Goal: Task Accomplishment & Management: Complete application form

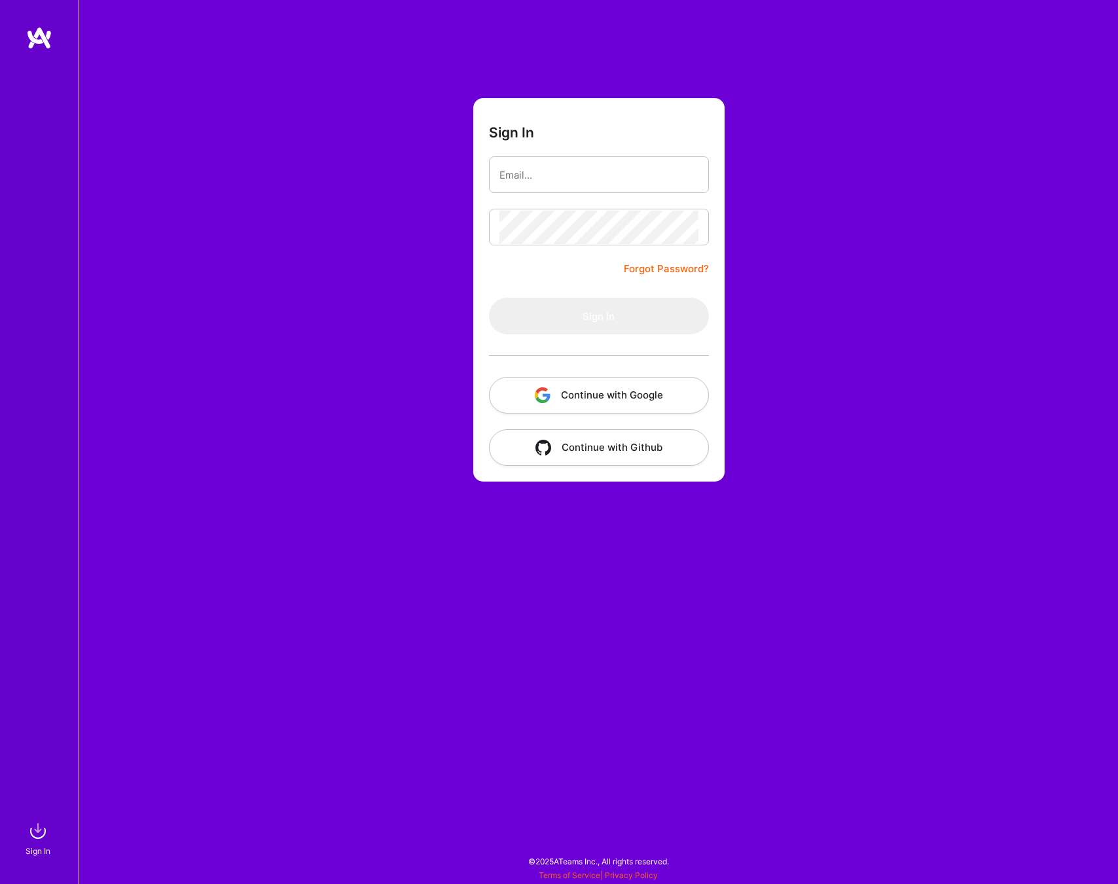
click at [357, 523] on div "Sign In Forgot Password? Sign In Continue with Google Continue with Github" at bounding box center [598, 442] width 1039 height 884
click at [583, 396] on button "Continue with Google" at bounding box center [599, 395] width 220 height 37
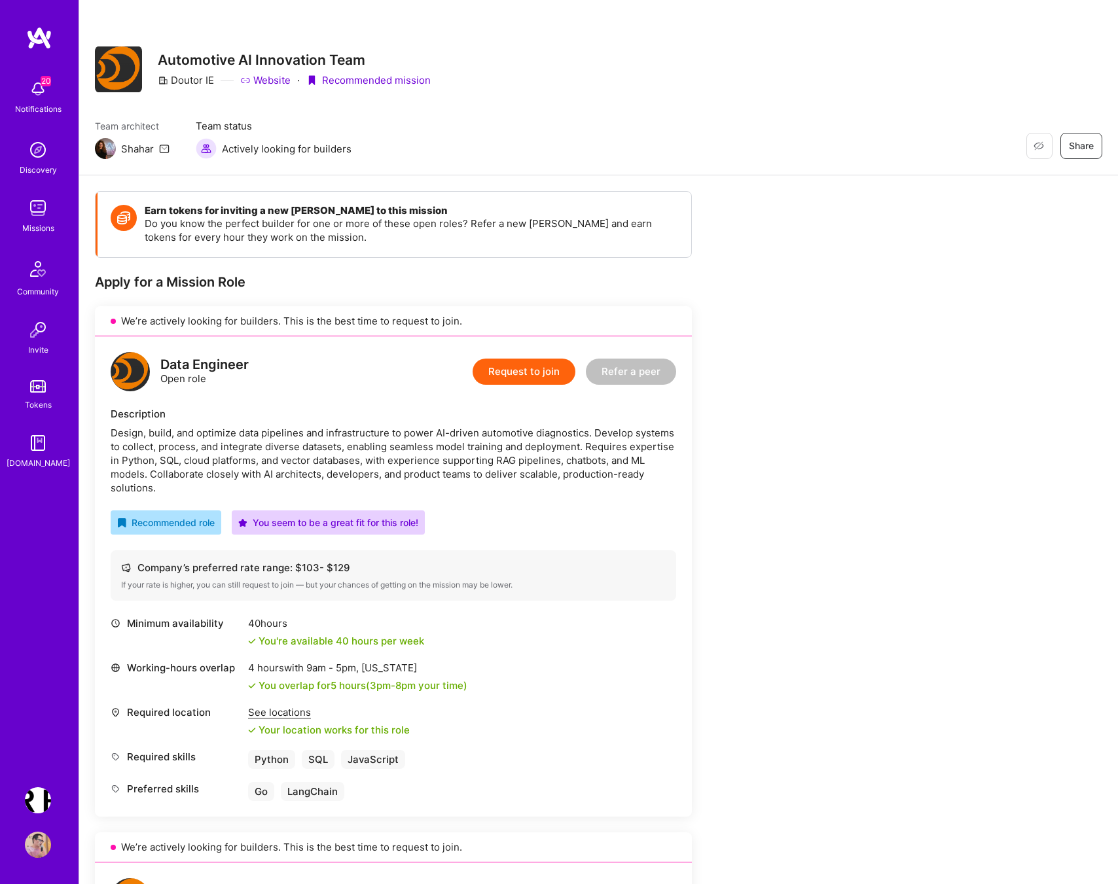
click at [39, 211] on img at bounding box center [38, 208] width 26 height 26
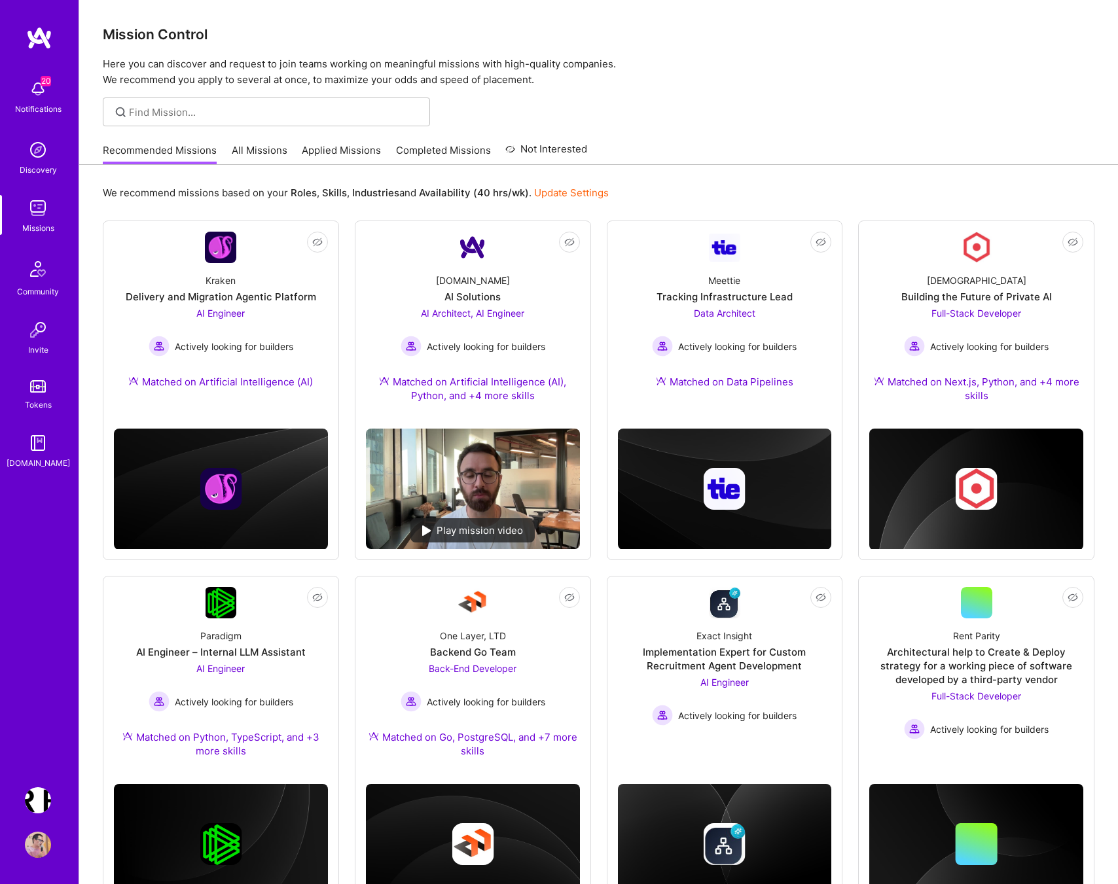
click at [43, 76] on span "20" at bounding box center [46, 81] width 10 height 10
click at [591, 114] on div "20 20 Notifications Discovery Missions Community Invite Tokens A.Guide Terr.ai:…" at bounding box center [559, 661] width 1118 height 1323
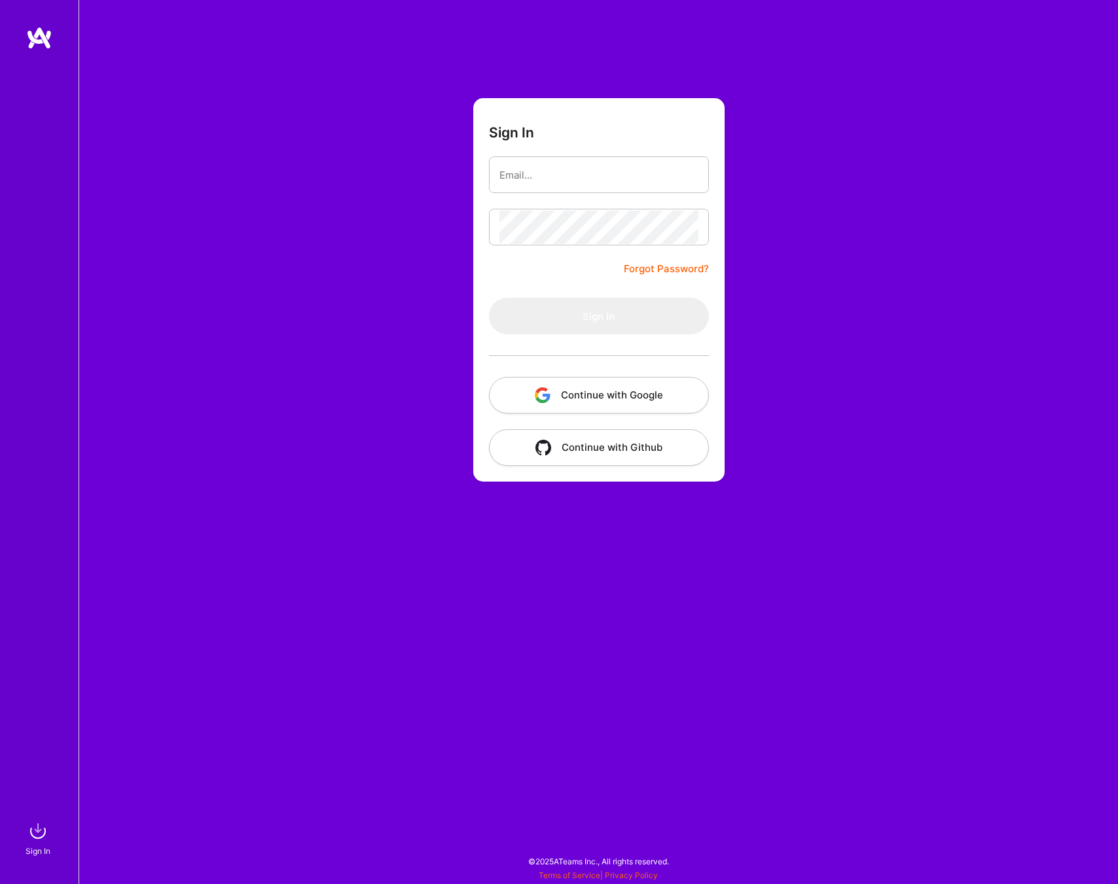
click at [579, 402] on button "Continue with Google" at bounding box center [599, 395] width 220 height 37
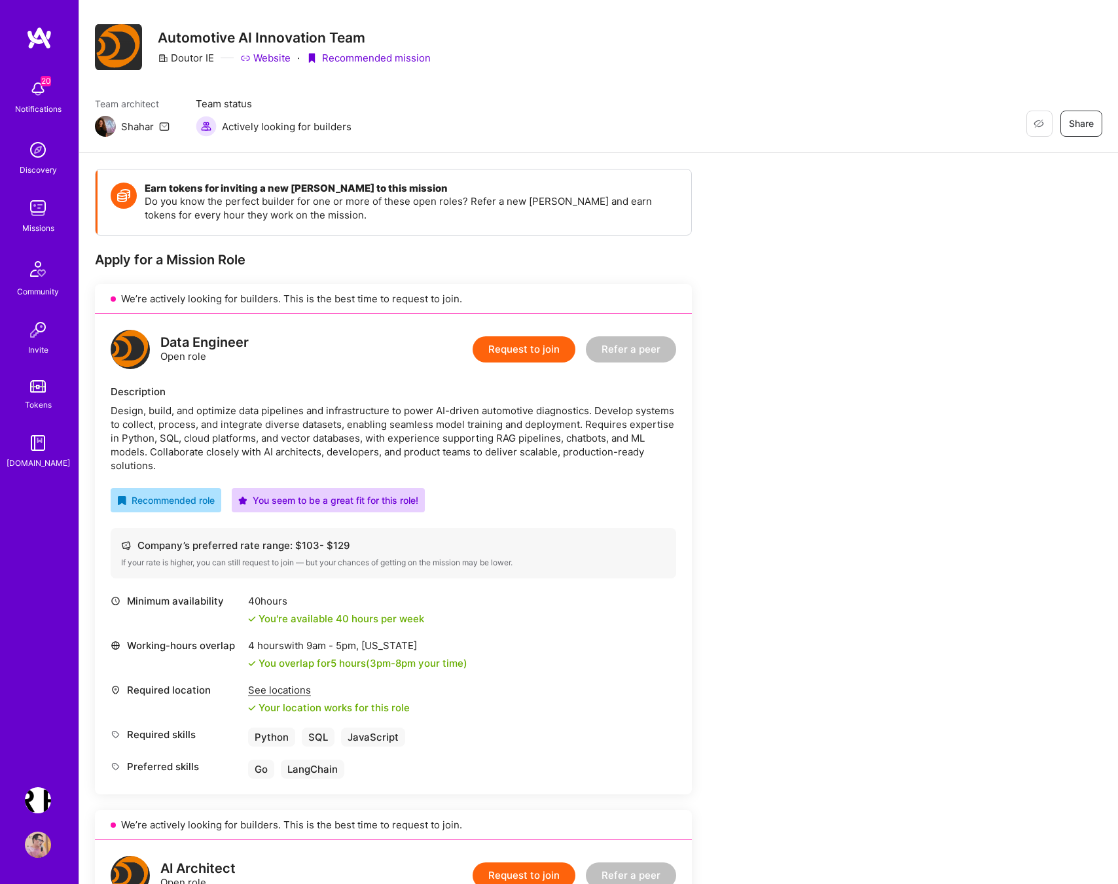
scroll to position [24, 0]
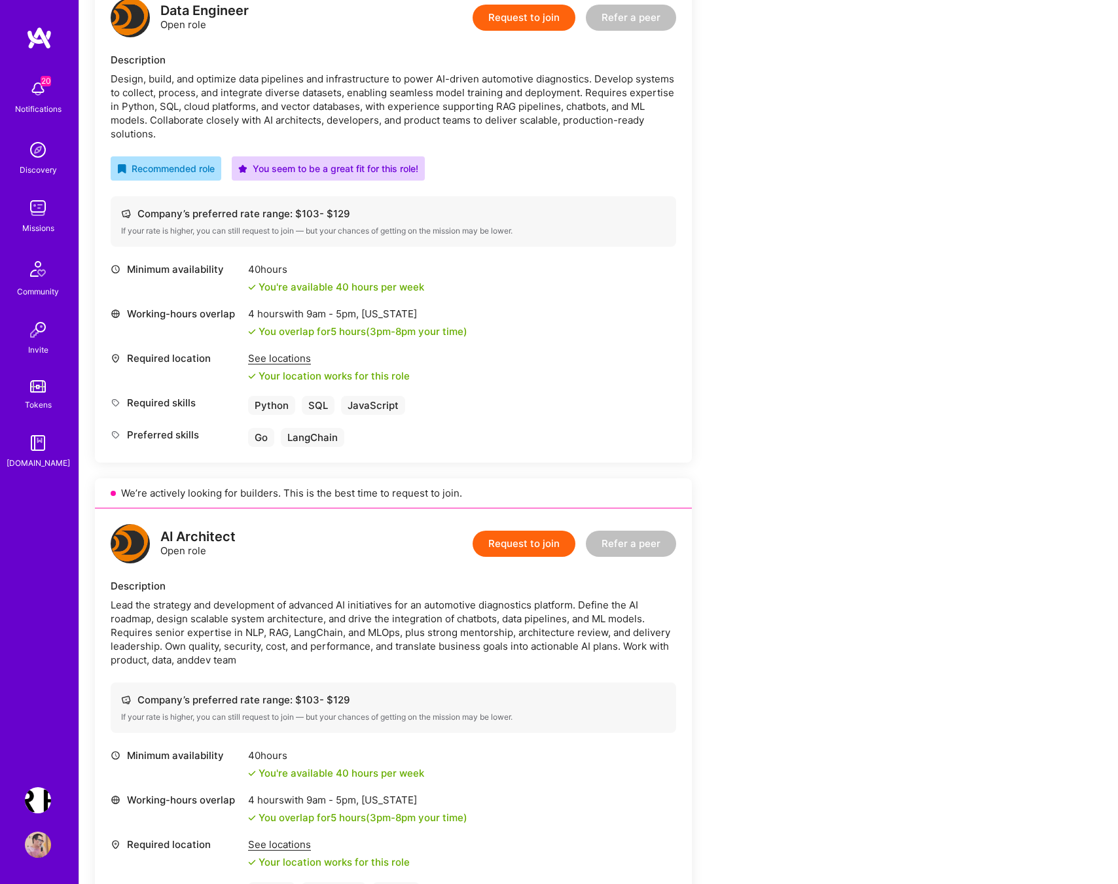
scroll to position [332, 0]
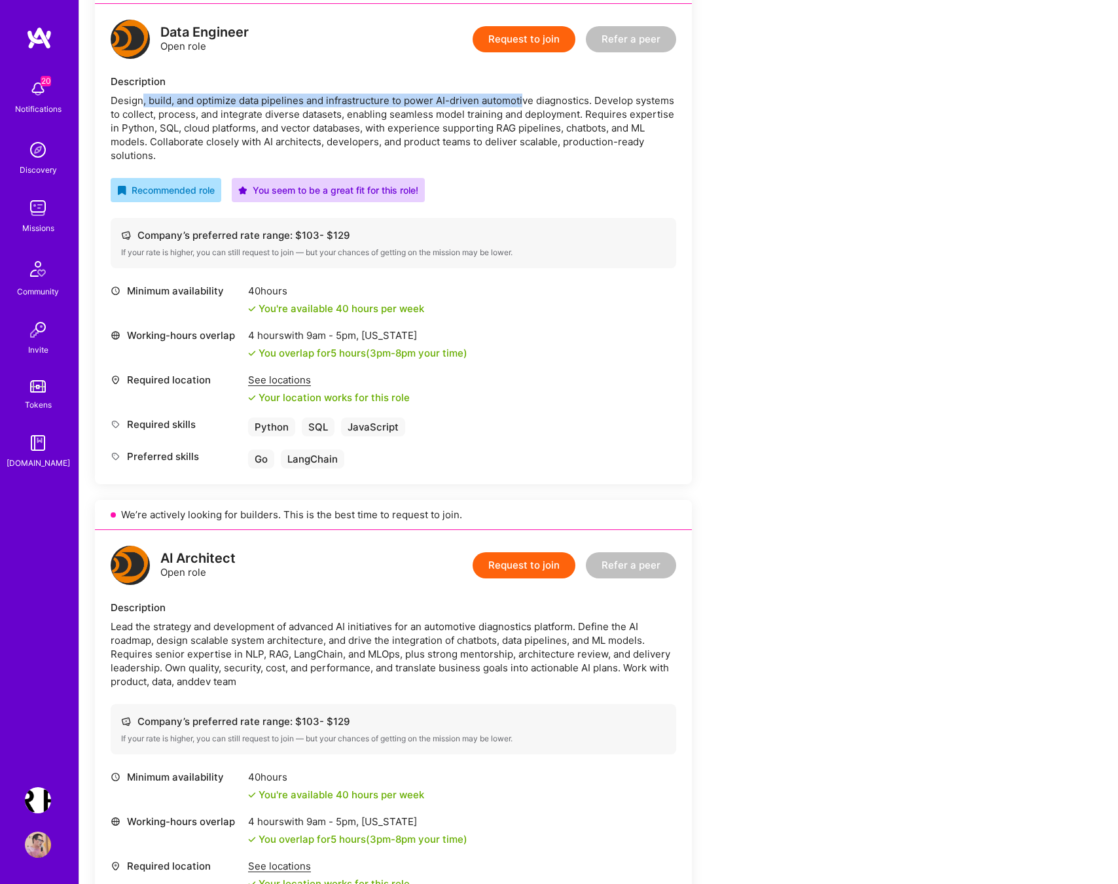
drag, startPoint x: 141, startPoint y: 97, endPoint x: 545, endPoint y: 111, distance: 403.9
click at [544, 111] on div "Design, build, and optimize data pipelines and infrastructure to power AI-drive…" at bounding box center [393, 128] width 565 height 69
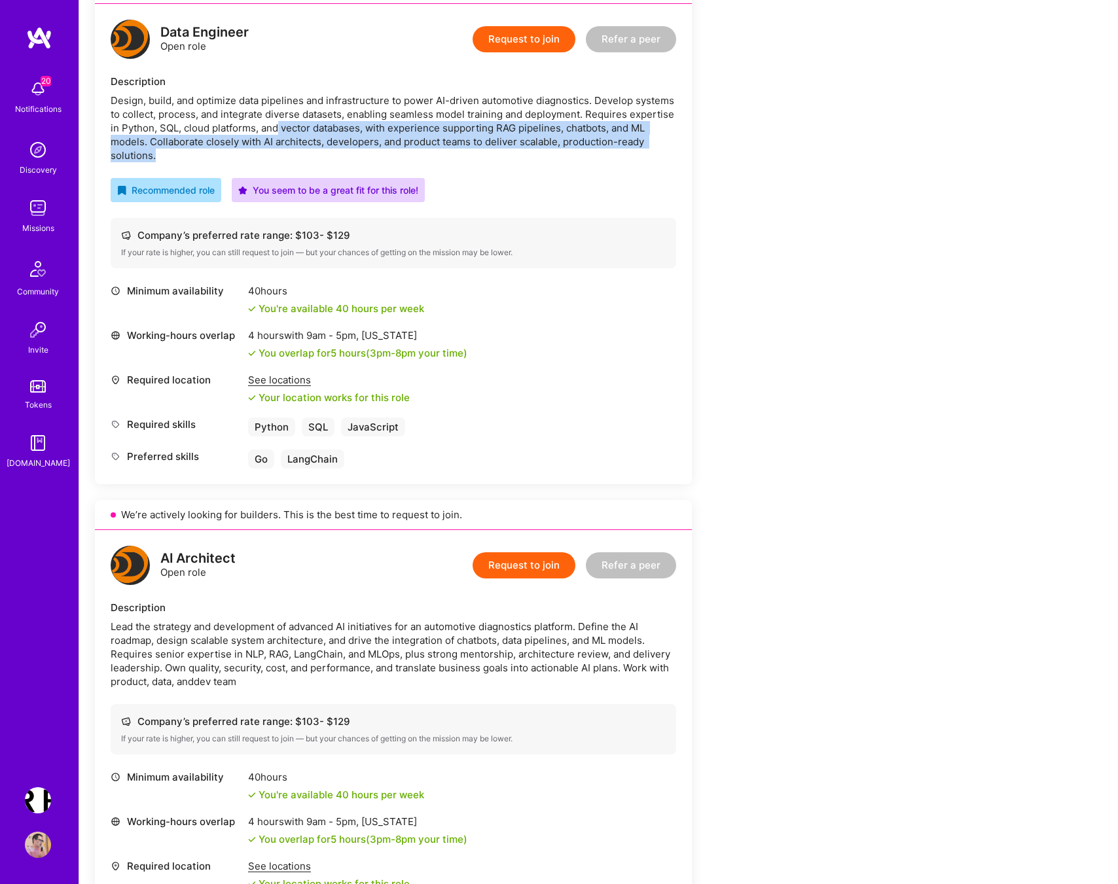
drag, startPoint x: 516, startPoint y: 149, endPoint x: 273, endPoint y: 126, distance: 243.8
click at [273, 126] on div "Design, build, and optimize data pipelines and infrastructure to power AI-drive…" at bounding box center [393, 128] width 565 height 69
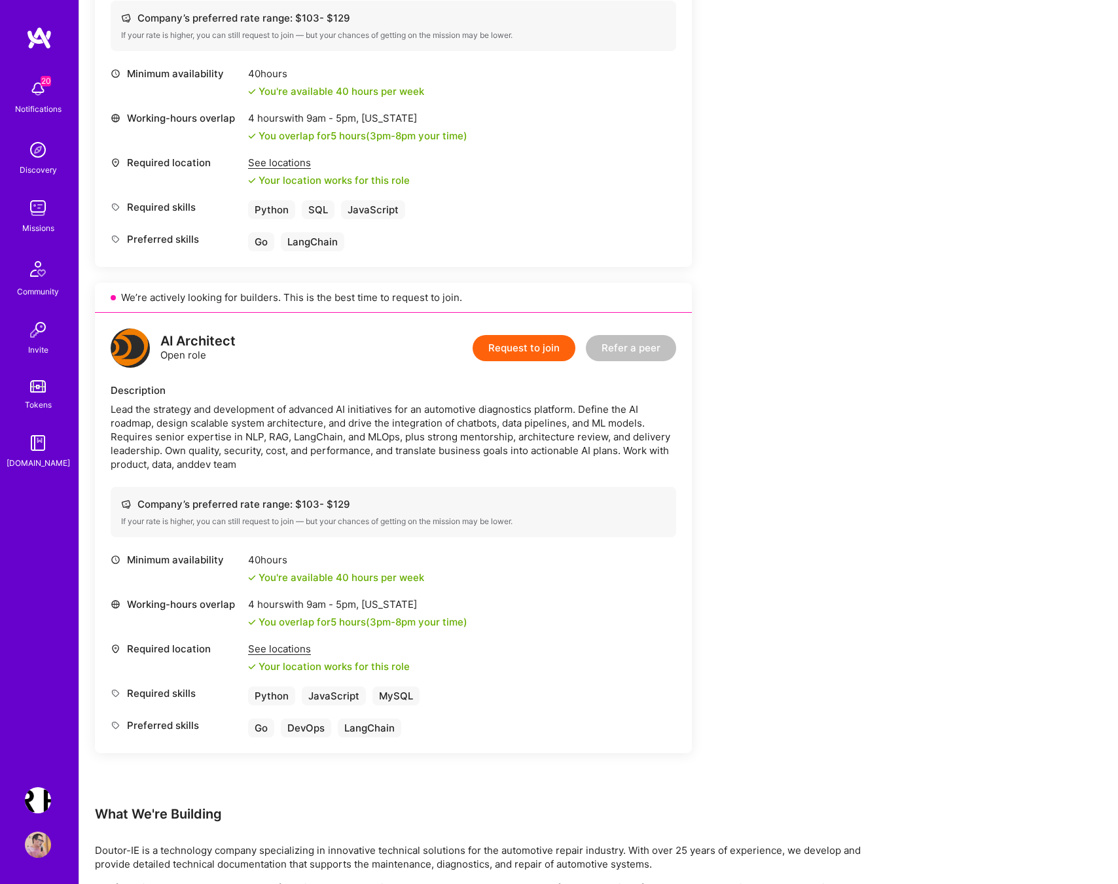
scroll to position [622, 0]
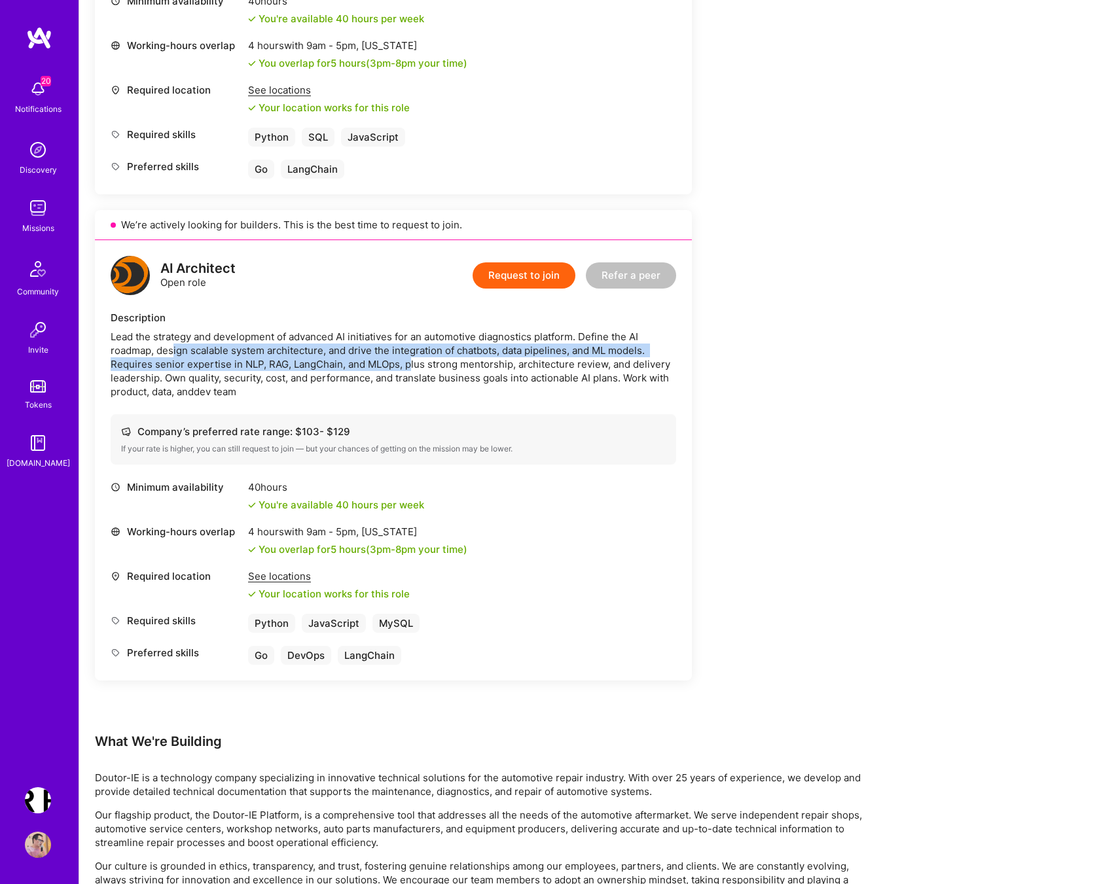
drag, startPoint x: 172, startPoint y: 349, endPoint x: 414, endPoint y: 363, distance: 241.9
click at [413, 363] on div "Lead the strategy and development of advanced AI initiatives for an automotive …" at bounding box center [393, 364] width 565 height 69
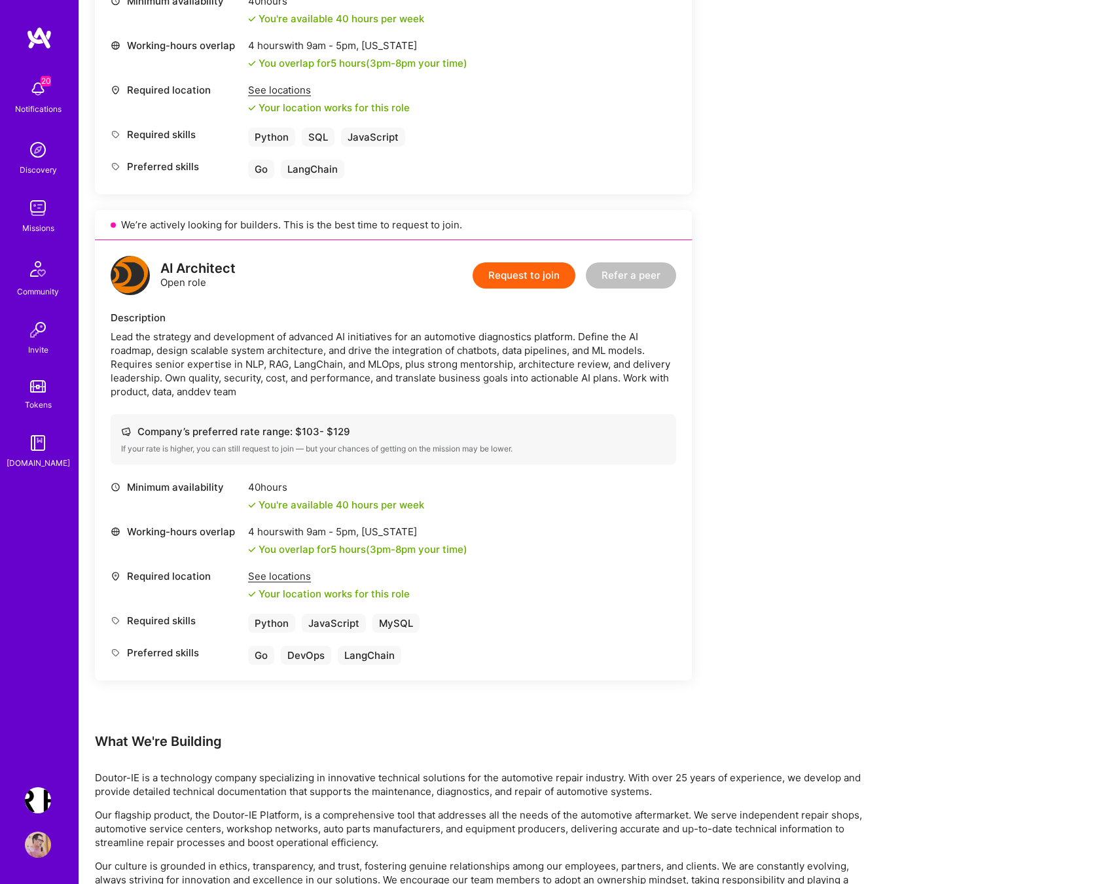
click at [578, 391] on div "Lead the strategy and development of advanced AI initiatives for an automotive …" at bounding box center [393, 364] width 565 height 69
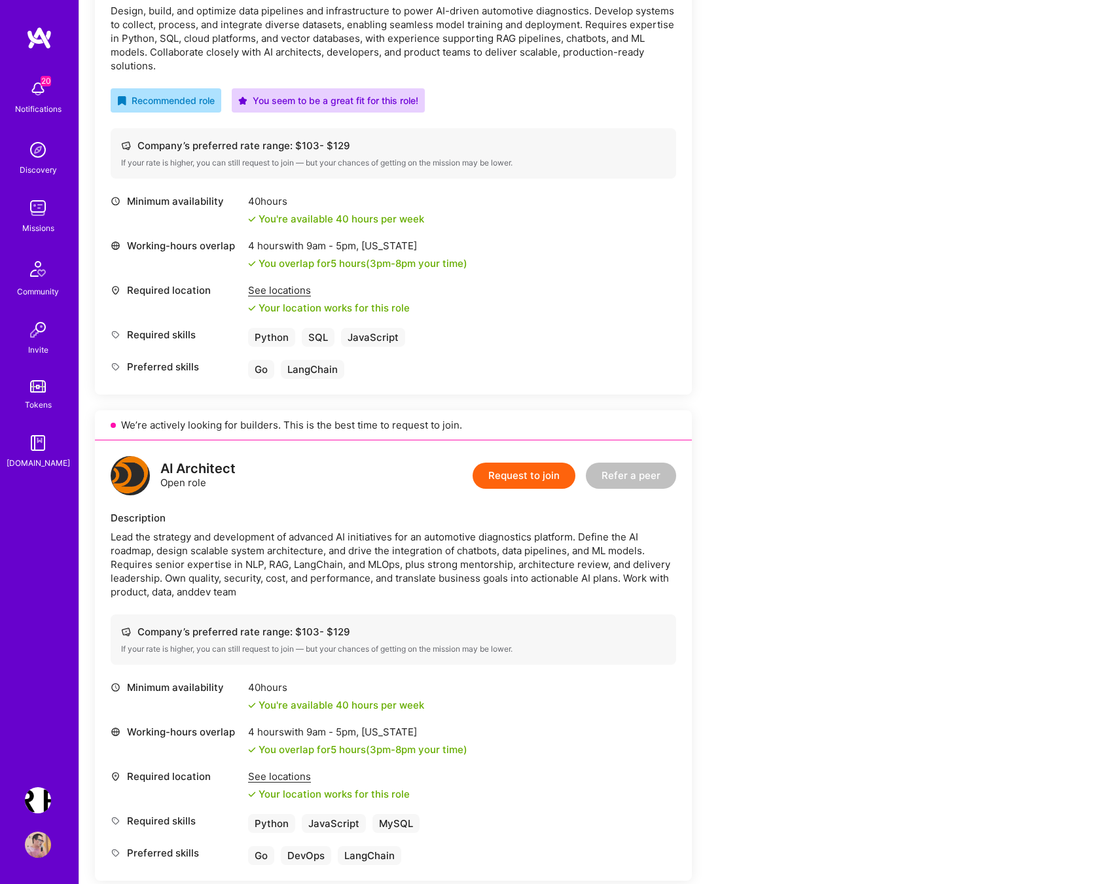
scroll to position [0, 0]
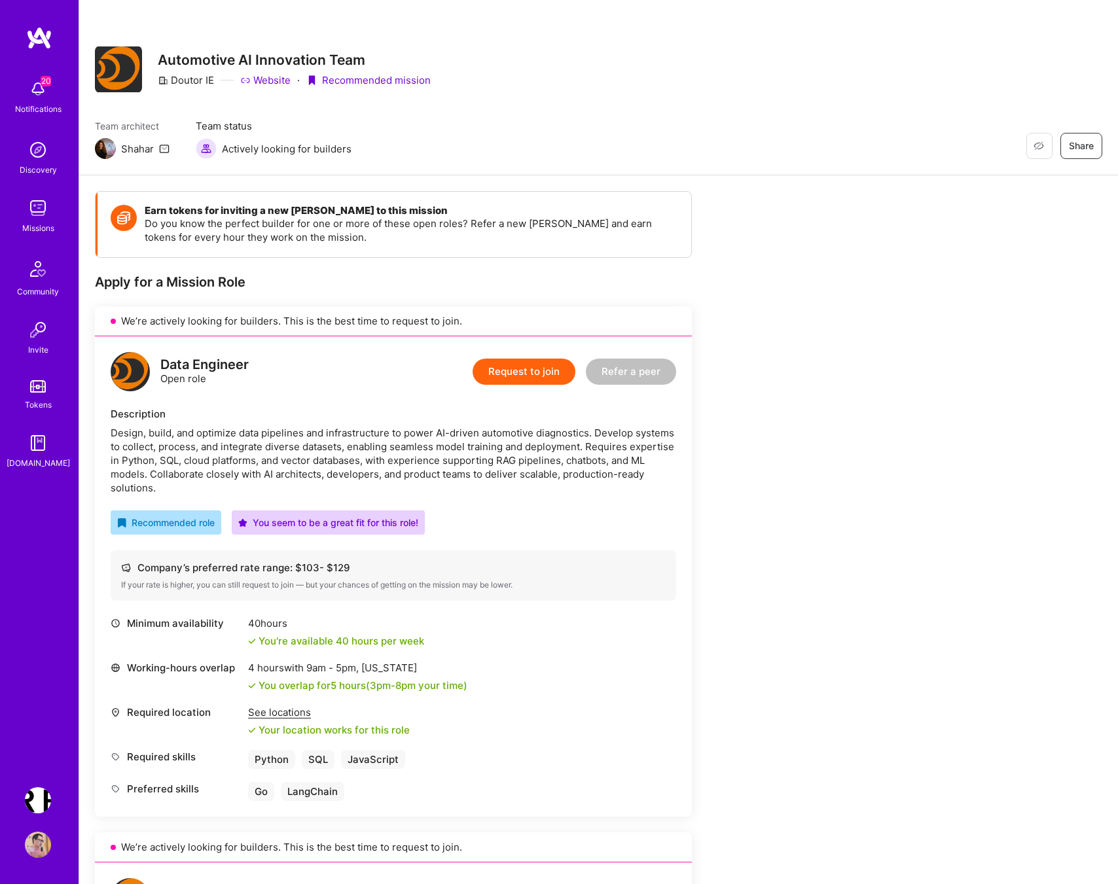
click at [644, 132] on div "Team architect Shahar Team status Actively looking for builders Restore Not Int…" at bounding box center [598, 139] width 1007 height 40
click at [540, 238] on p "Do you know the perfect builder for one or more of these open roles? Refer a ne…" at bounding box center [411, 230] width 533 height 27
click at [916, 110] on div "Restore Not Interested Share Automotive AI Innovation Team Doutor IE Website · …" at bounding box center [598, 87] width 1038 height 175
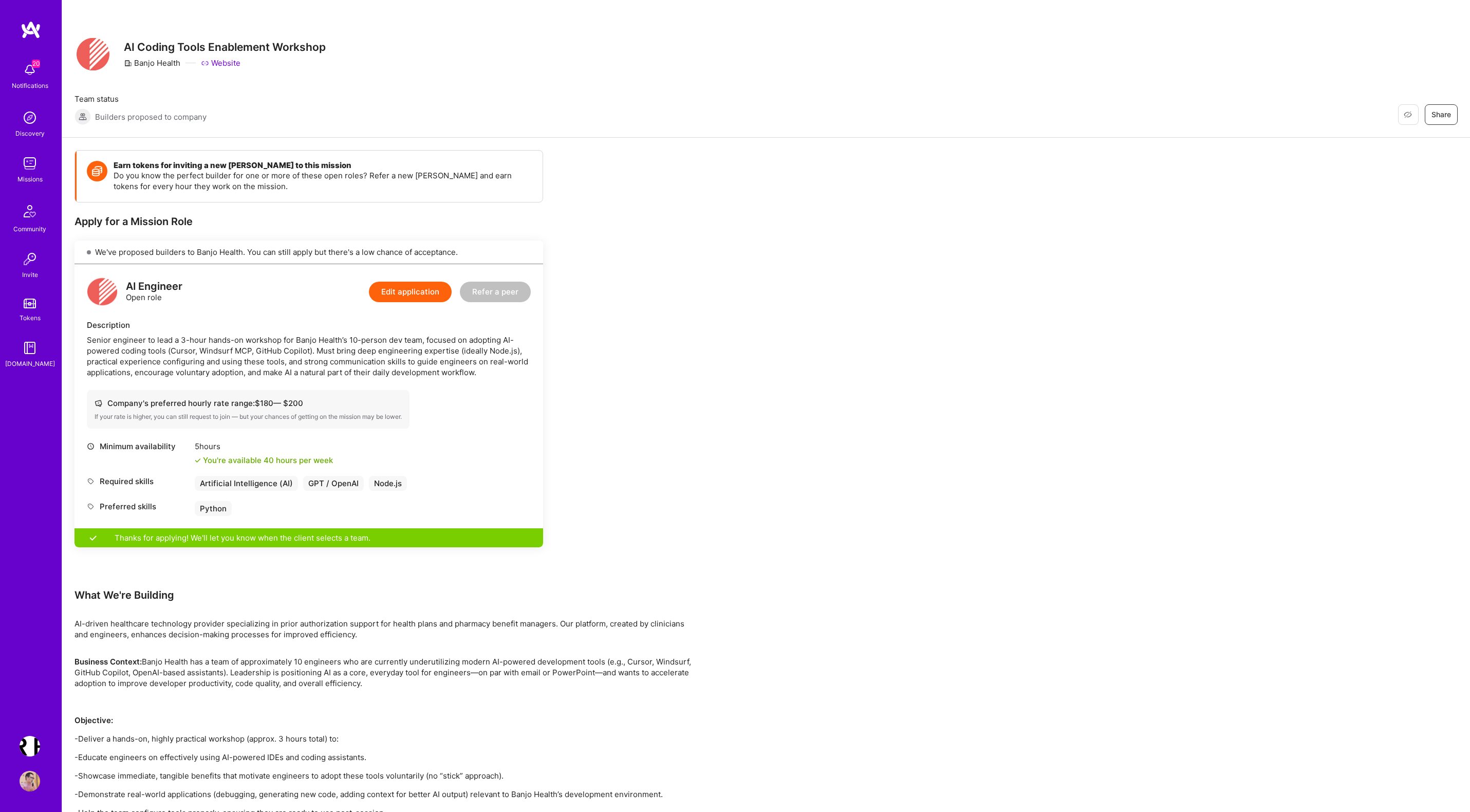
click at [638, 63] on div "Restore Not Interested Share AI Coding Tools Enablement Workshop Banjo Health W…" at bounding box center [766, 54] width 1383 height 37
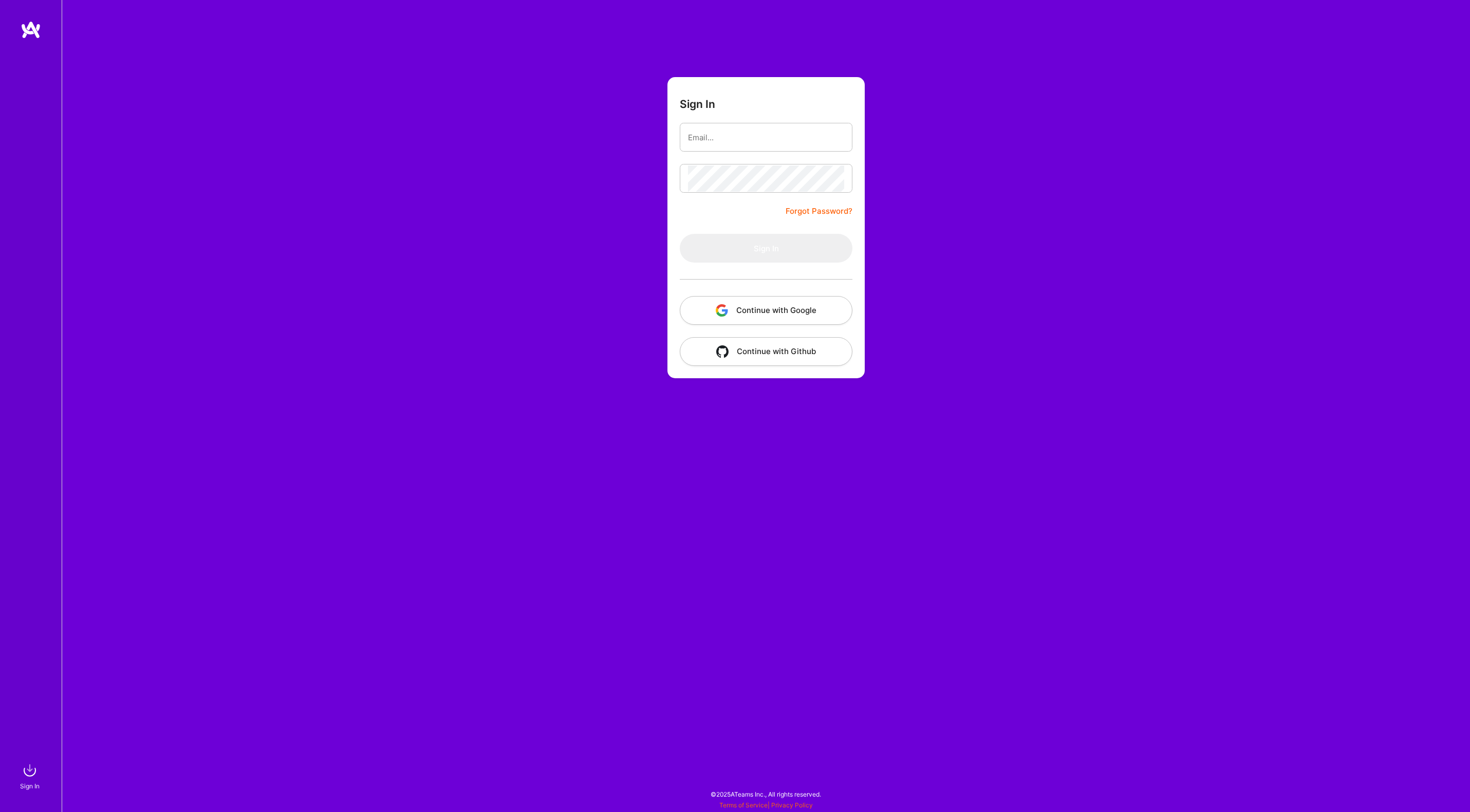
click at [770, 305] on button "Continue with Google" at bounding box center [766, 310] width 173 height 29
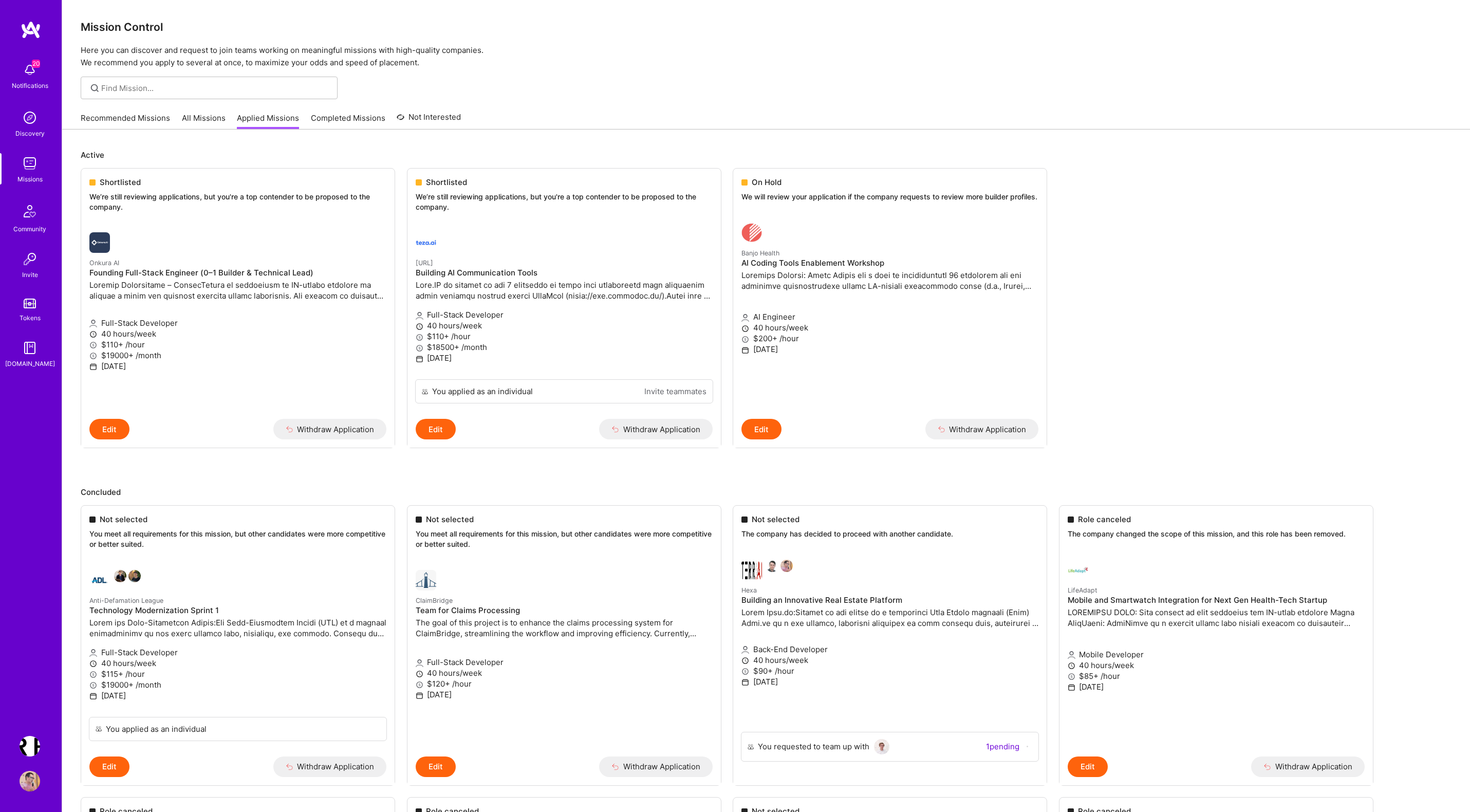
click at [631, 78] on div at bounding box center [766, 87] width 1408 height 23
click at [195, 115] on link "All Missions" at bounding box center [204, 121] width 44 height 17
